Goal: Find specific page/section: Find specific page/section

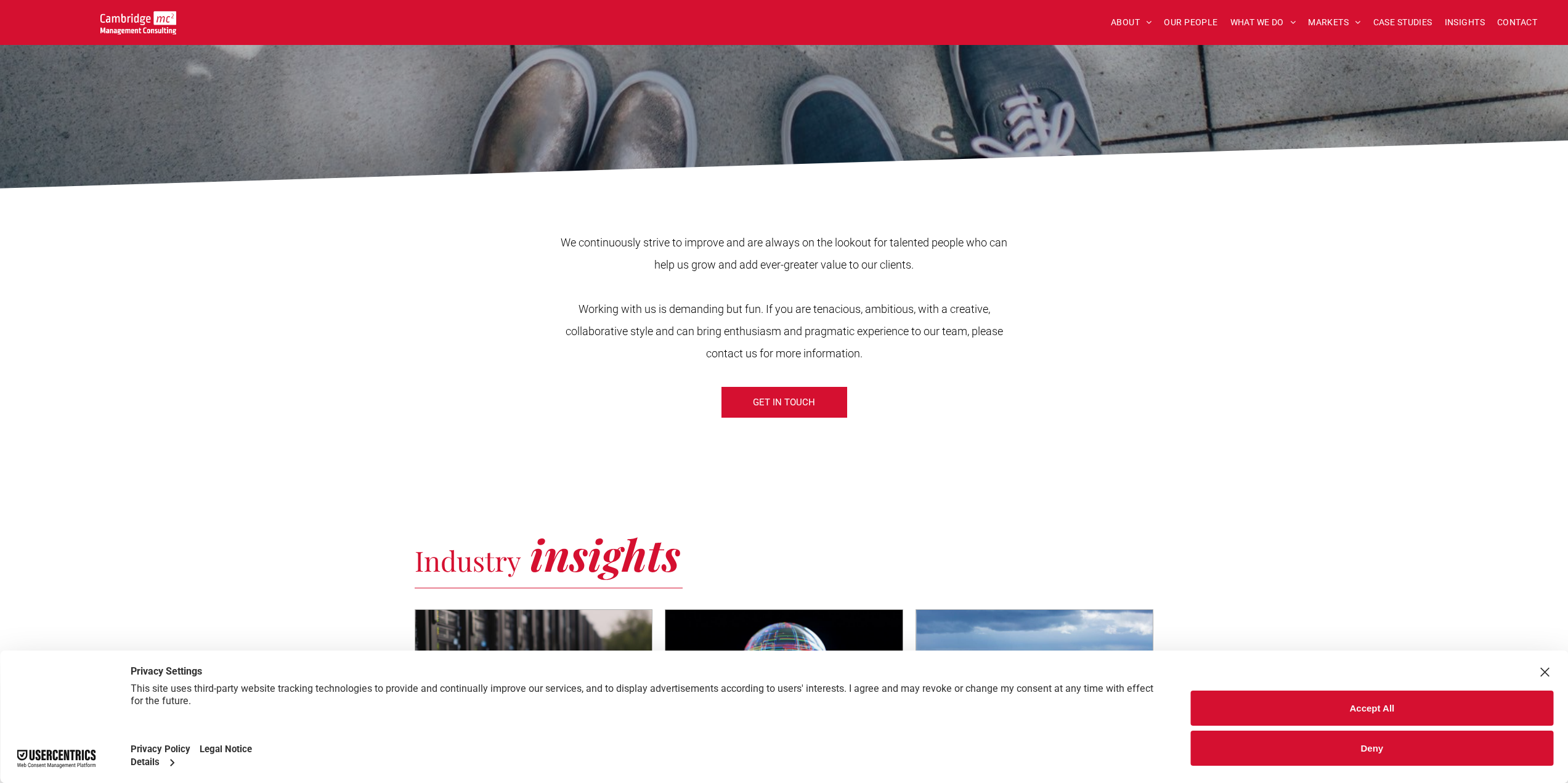
scroll to position [308, 0]
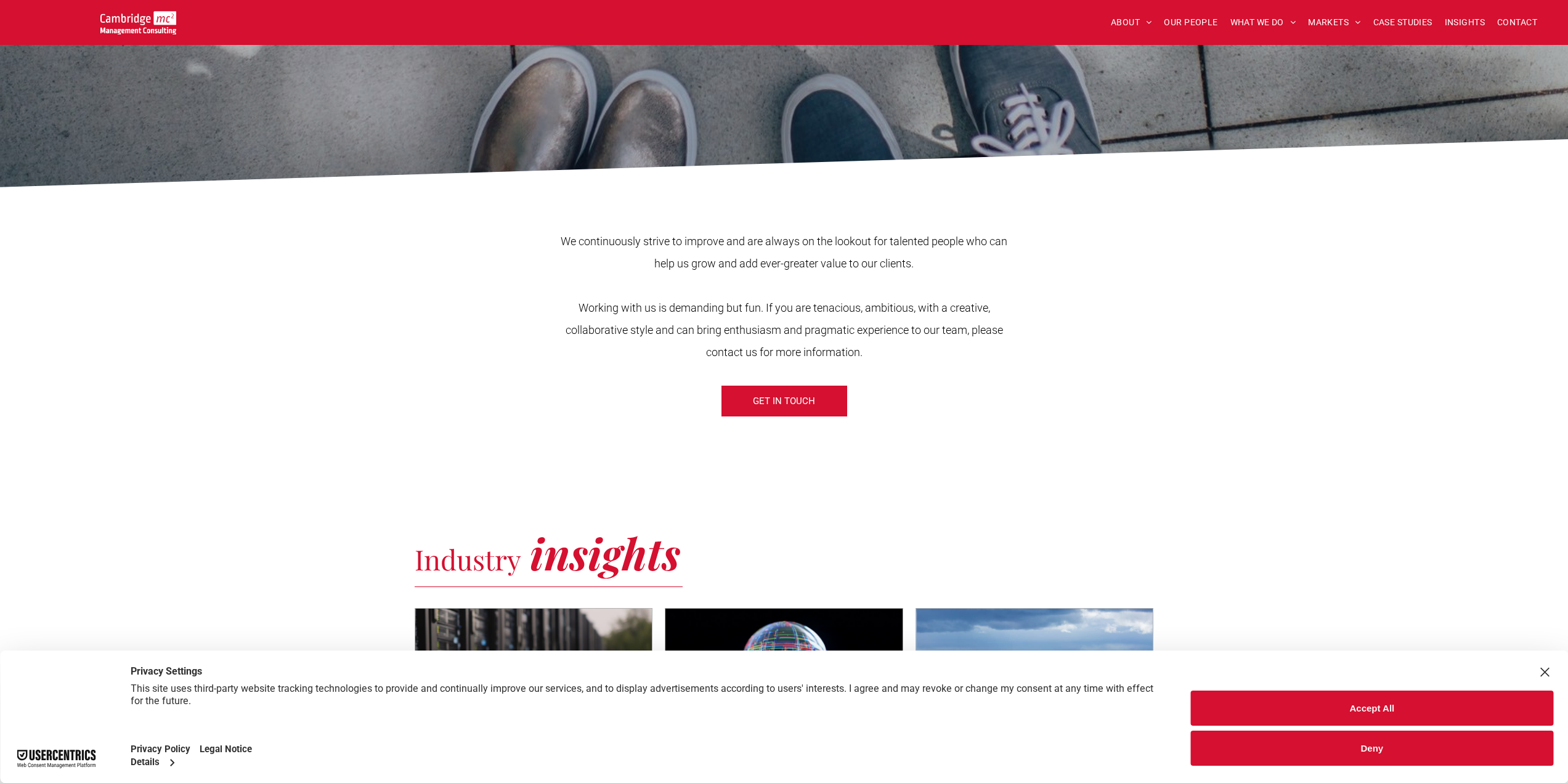
drag, startPoint x: 1344, startPoint y: 741, endPoint x: 1340, endPoint y: 730, distance: 11.7
click at [1345, 741] on button "Deny" at bounding box center [1372, 748] width 362 height 35
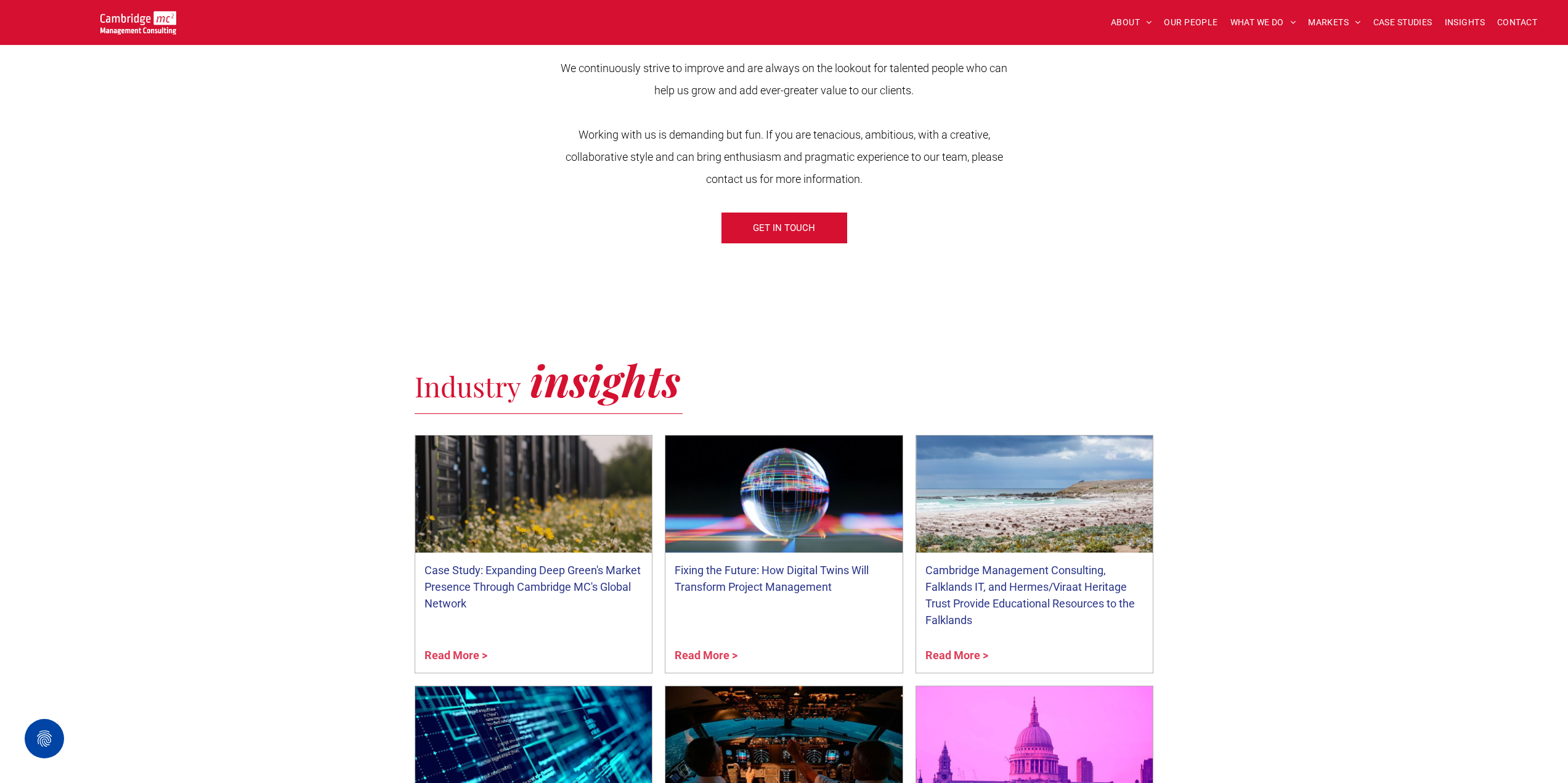
scroll to position [246, 0]
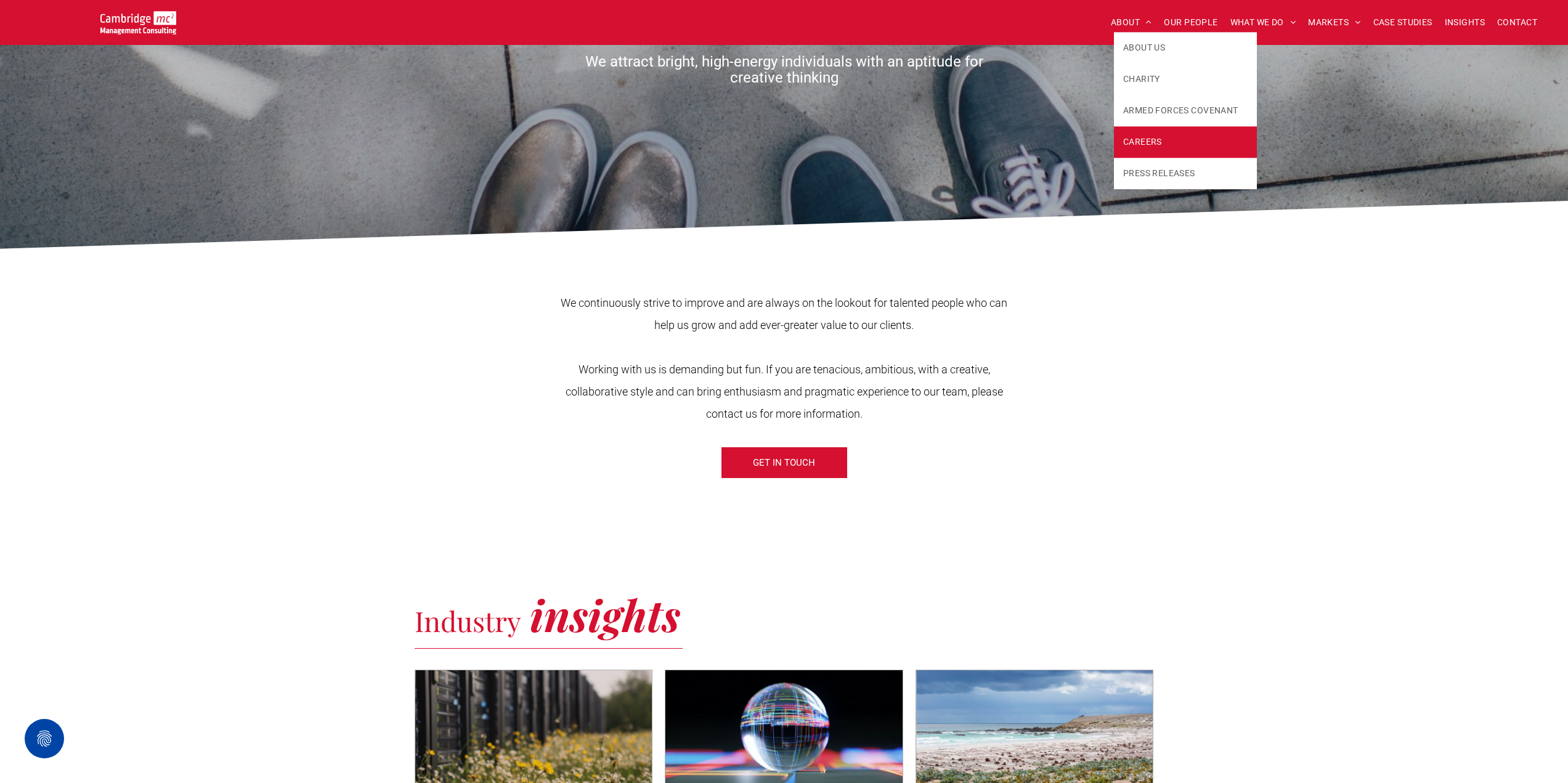
click at [1140, 141] on span "CAREERS" at bounding box center [1143, 142] width 39 height 13
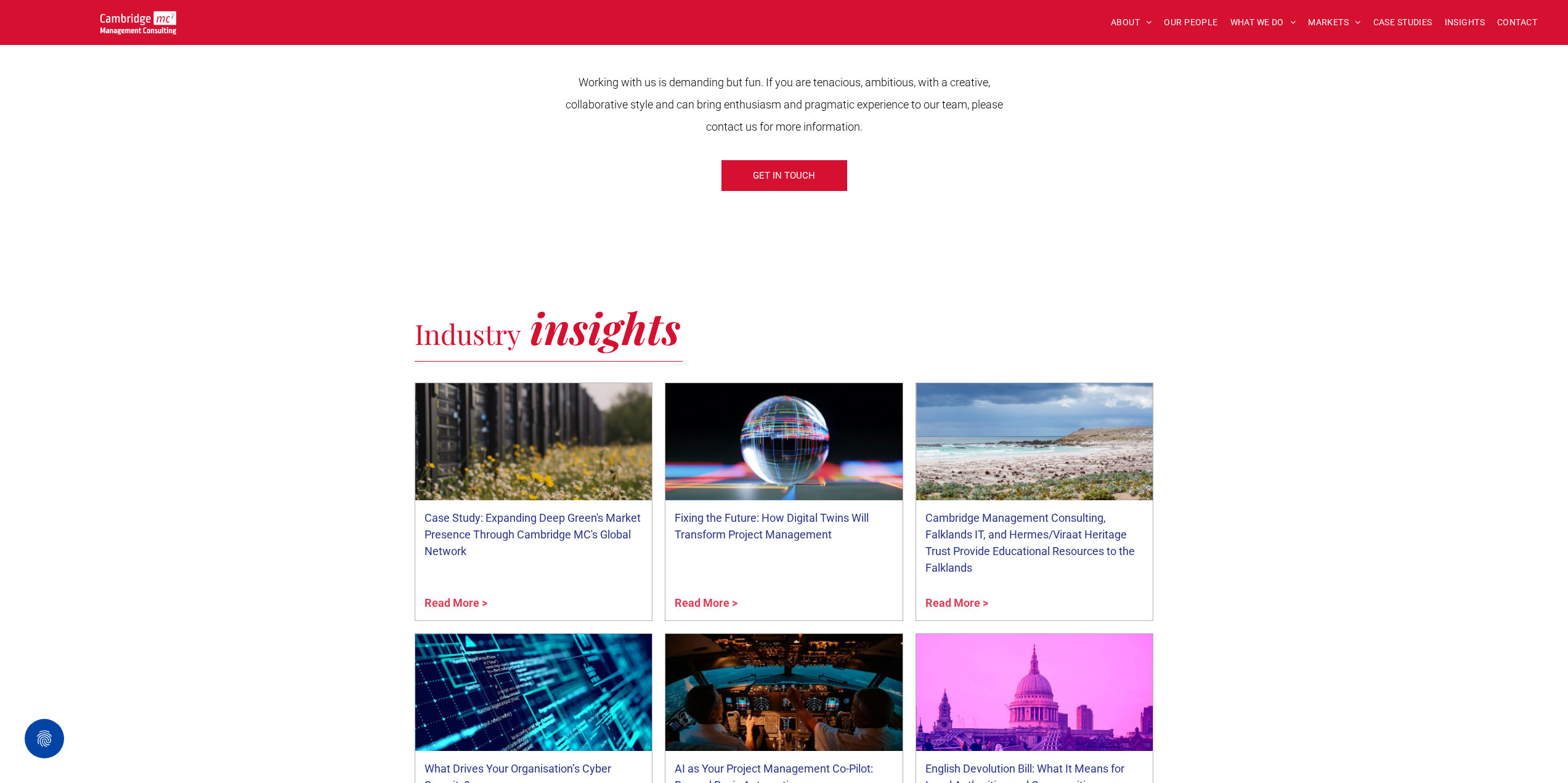
scroll to position [308, 0]
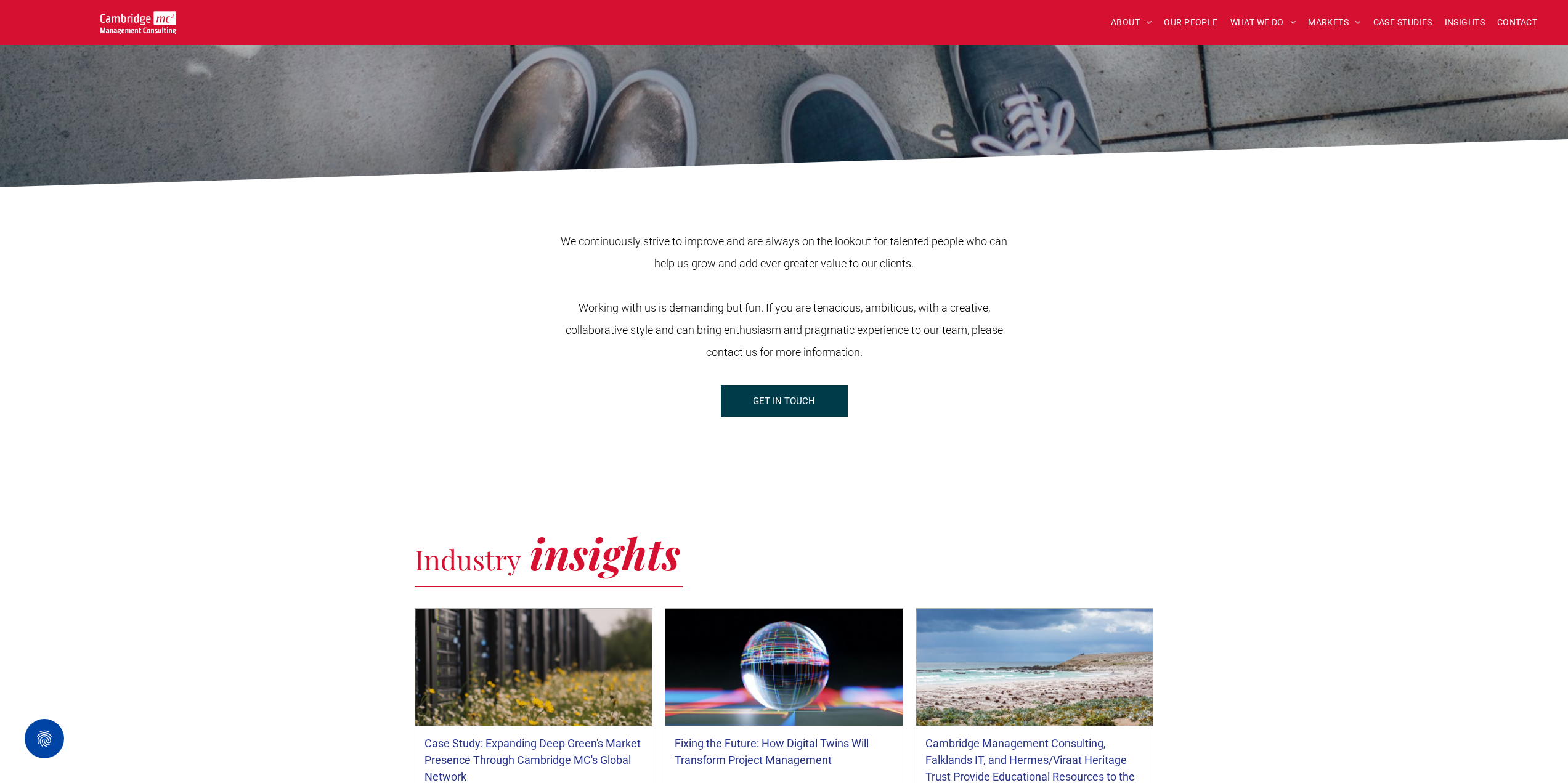
click at [806, 401] on span "GET IN TOUCH" at bounding box center [783, 400] width 62 height 31
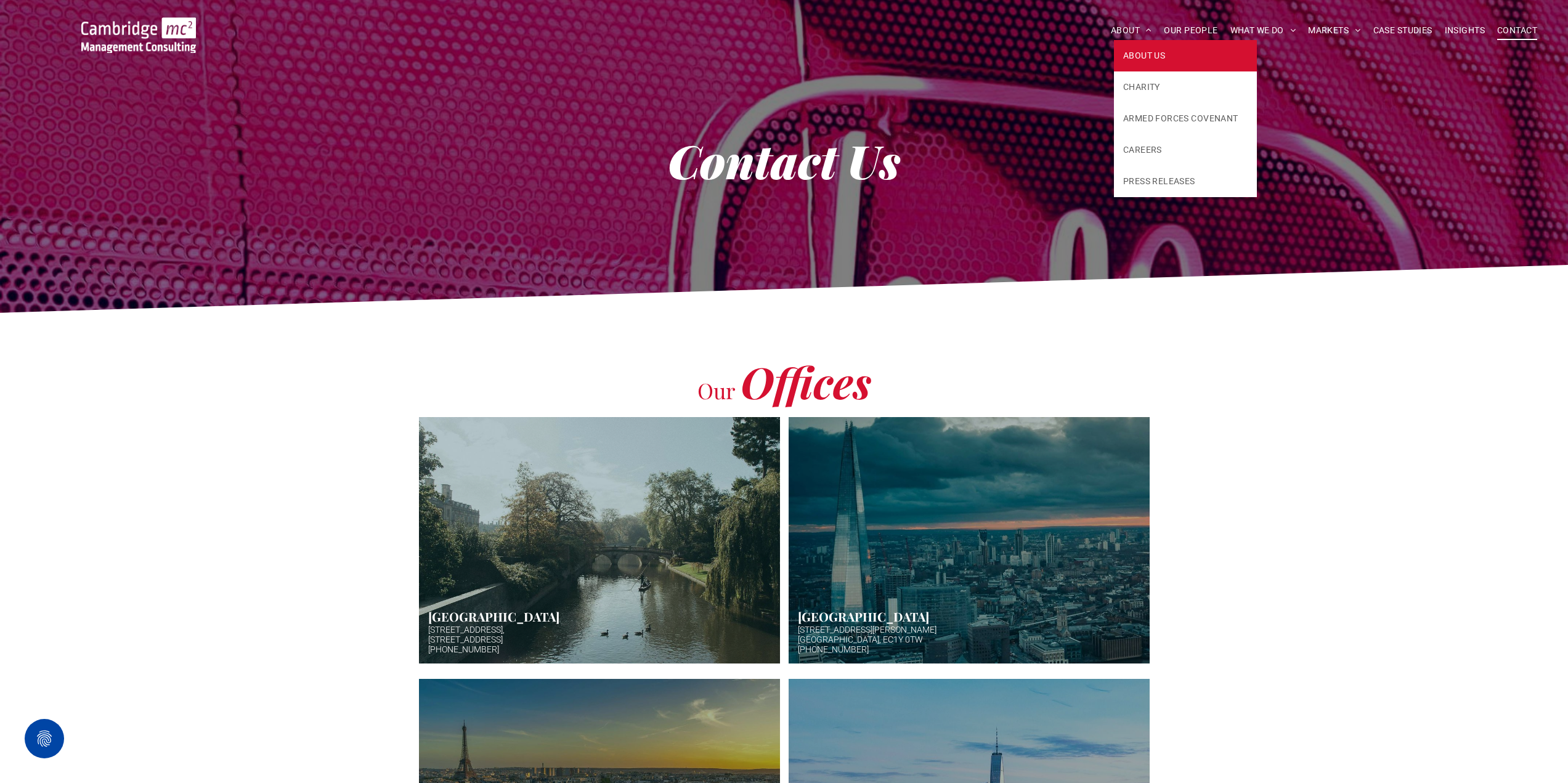
click at [1127, 57] on span "ABOUT US" at bounding box center [1144, 56] width 42 height 13
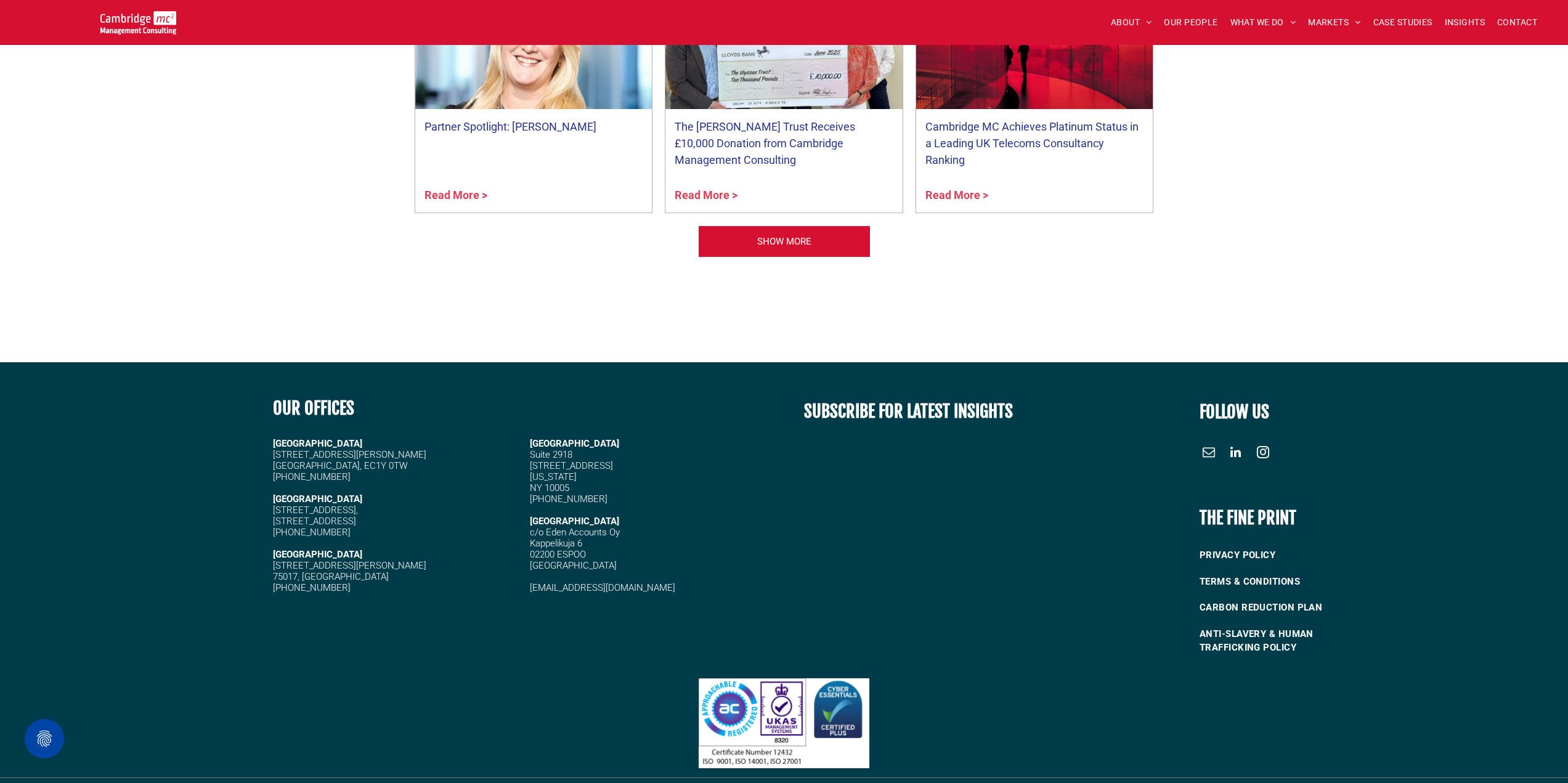
scroll to position [3038, 0]
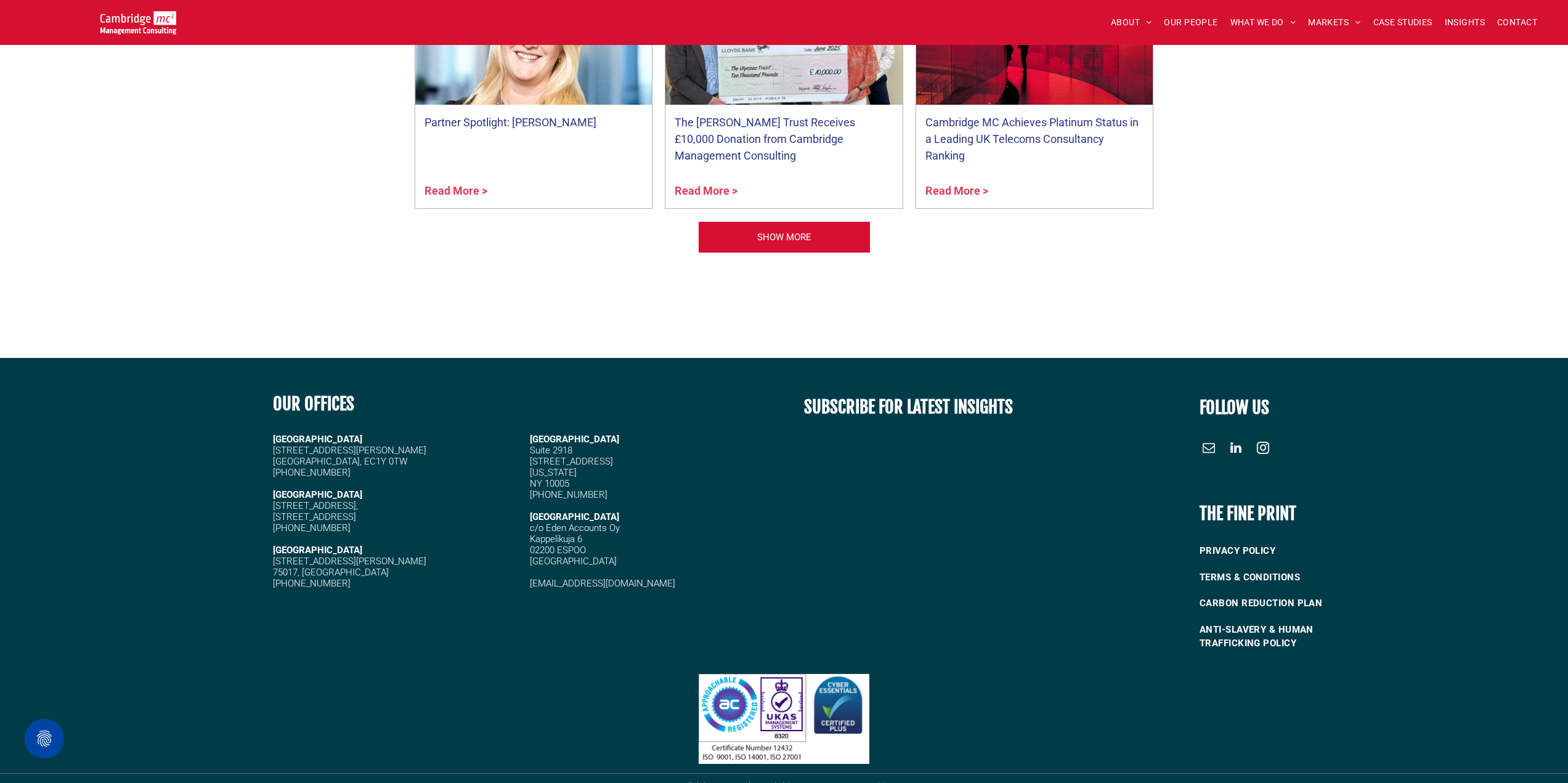
click at [1235, 438] on span "linkedin" at bounding box center [1235, 448] width 19 height 19
